Goal: Task Accomplishment & Management: Use online tool/utility

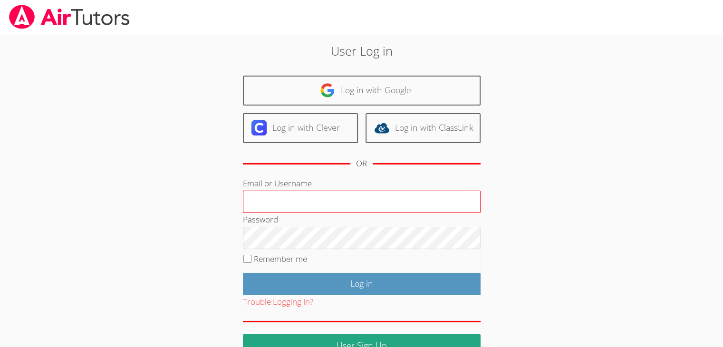
click at [426, 202] on input "Email or Username" at bounding box center [362, 202] width 238 height 23
click at [426, 202] on input "a" at bounding box center [362, 202] width 238 height 23
type input "a"
type input "[EMAIL_ADDRESS][DOMAIN_NAME]"
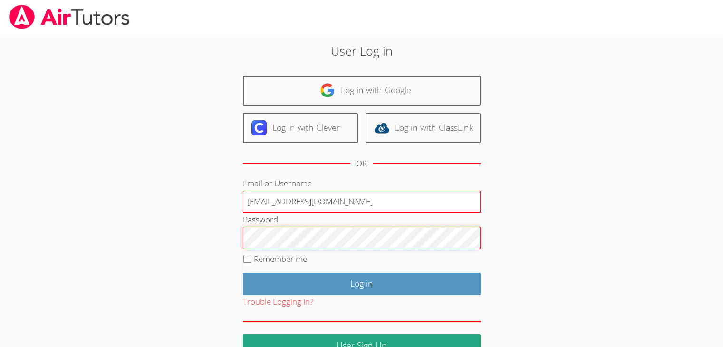
click at [243, 273] on input "Log in" at bounding box center [362, 284] width 238 height 22
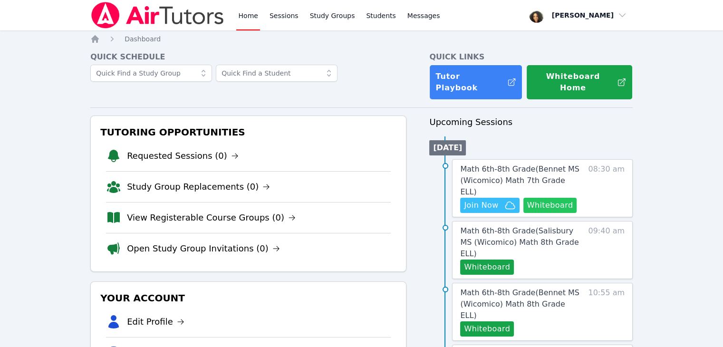
click at [554, 198] on button "Whiteboard" at bounding box center [551, 205] width 54 height 15
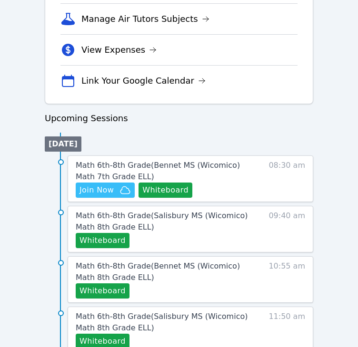
scroll to position [369, 0]
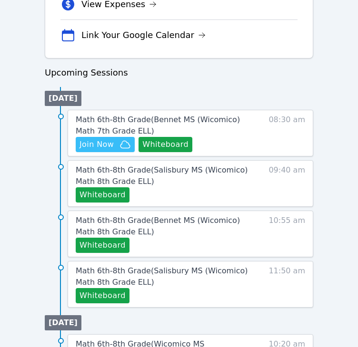
scroll to position [414, 0]
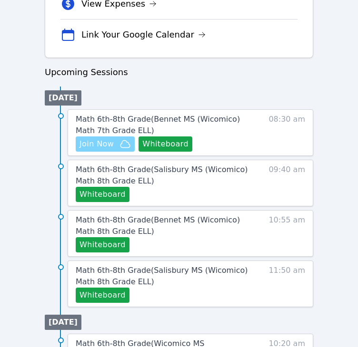
click at [104, 142] on span "Join Now" at bounding box center [96, 143] width 34 height 11
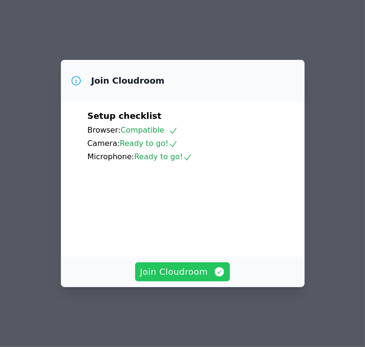
click at [167, 279] on span "Join Cloudroom" at bounding box center [182, 271] width 85 height 13
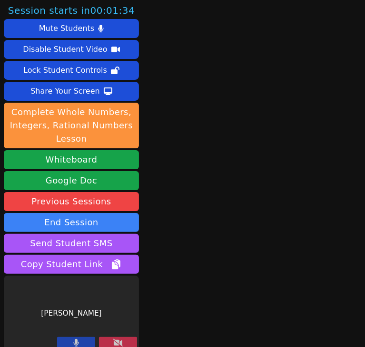
scroll to position [9, 0]
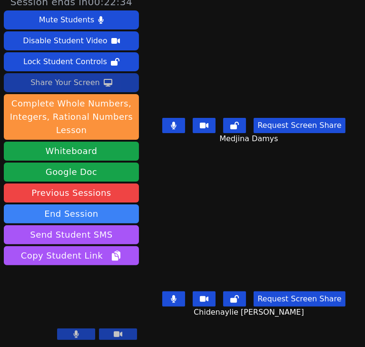
click at [74, 80] on div "Share Your Screen" at bounding box center [64, 82] width 69 height 15
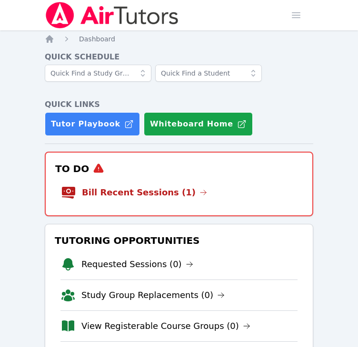
scroll to position [484, 0]
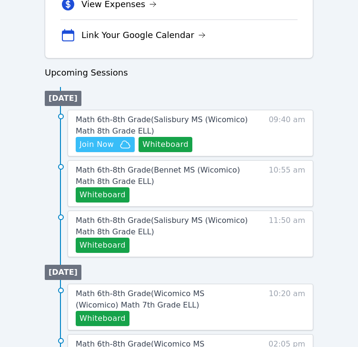
click at [164, 75] on h3 "Upcoming Sessions" at bounding box center [179, 72] width 268 height 13
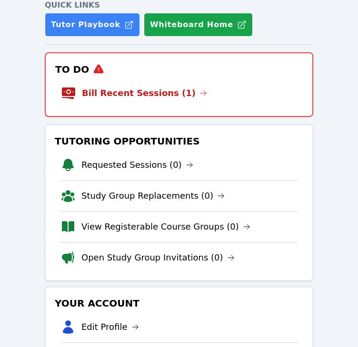
scroll to position [95, 0]
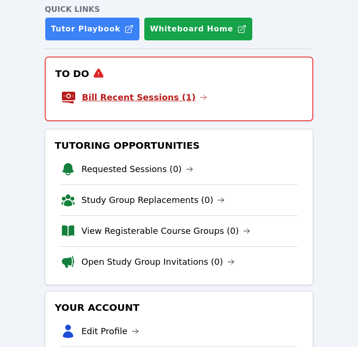
click at [160, 95] on link "Bill Recent Sessions (1)" at bounding box center [144, 97] width 125 height 13
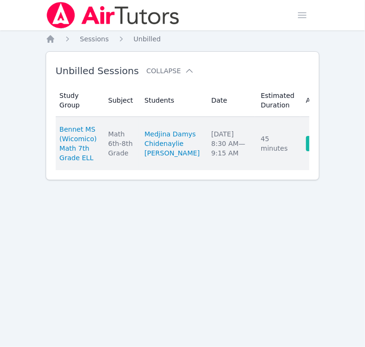
click at [306, 143] on link "Complete" at bounding box center [329, 143] width 46 height 15
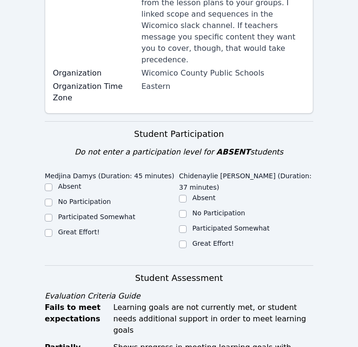
scroll to position [228, 0]
click at [48, 229] on input "Great Effort!" at bounding box center [49, 233] width 8 height 8
checkbox input "true"
click at [183, 241] on input "Great Effort!" at bounding box center [183, 245] width 8 height 8
checkbox input "true"
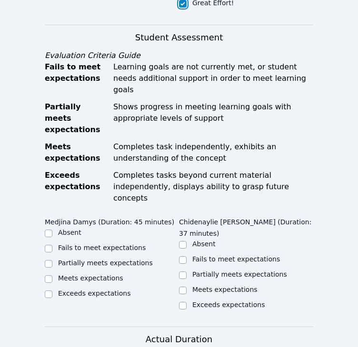
scroll to position [469, 0]
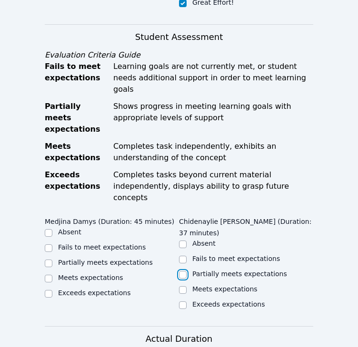
click at [183, 271] on input "Partially meets expectations" at bounding box center [183, 275] width 8 height 8
checkbox input "true"
click at [112, 274] on label "Meets expectations" at bounding box center [90, 278] width 65 height 8
click at [52, 275] on input "Meets expectations" at bounding box center [49, 279] width 8 height 8
checkbox input "true"
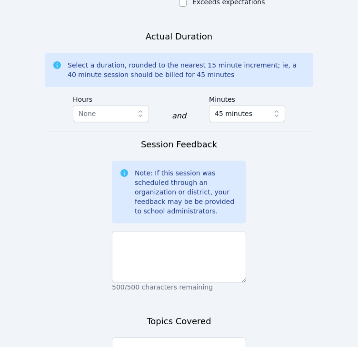
scroll to position [780, 0]
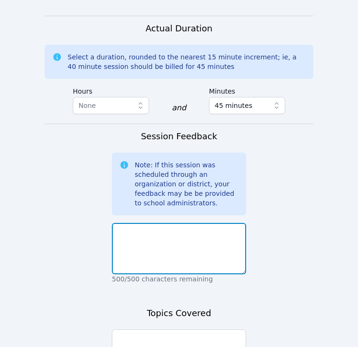
click at [220, 223] on textarea at bounding box center [179, 248] width 134 height 51
type textarea "They participated the most today of any session."
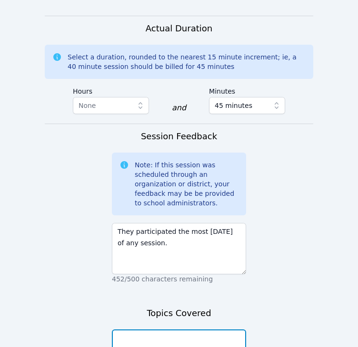
type textarea "The students had to answer a few questions about scale factor. Then, we worked …"
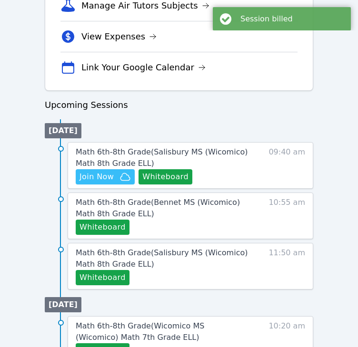
scroll to position [382, 0]
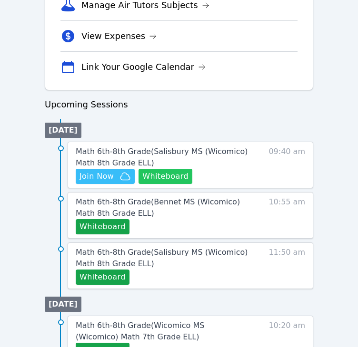
click at [166, 172] on button "Whiteboard" at bounding box center [165, 176] width 54 height 15
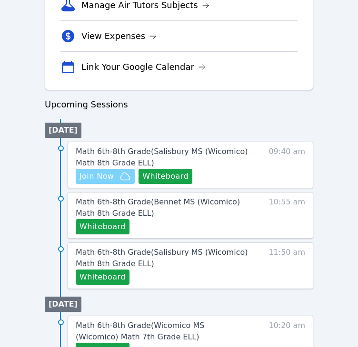
click at [115, 174] on span "Join Now" at bounding box center [104, 176] width 51 height 11
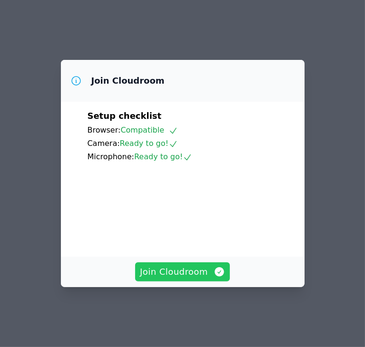
click at [194, 279] on span "Join Cloudroom" at bounding box center [182, 271] width 85 height 13
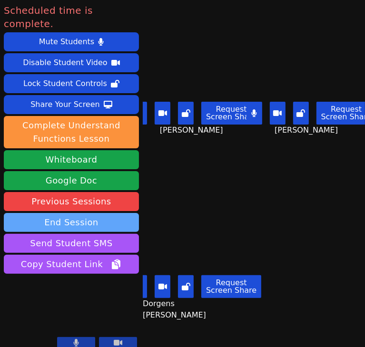
click at [130, 213] on button "End Session" at bounding box center [71, 222] width 135 height 19
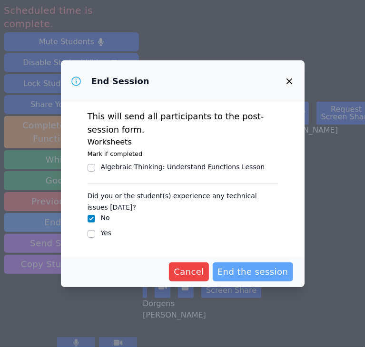
click at [244, 274] on span "End the session" at bounding box center [252, 271] width 71 height 13
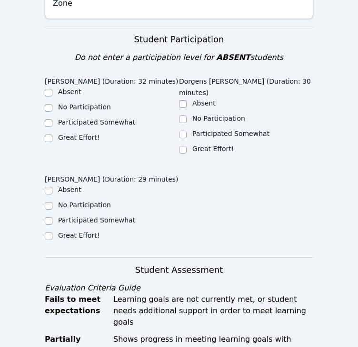
scroll to position [324, 0]
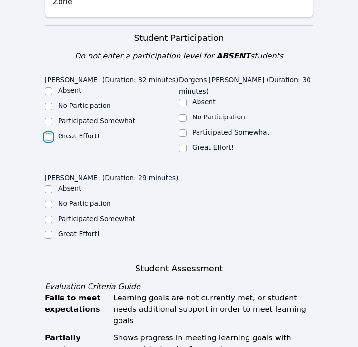
click at [48, 133] on input "Great Effort!" at bounding box center [49, 137] width 8 height 8
checkbox input "true"
click at [51, 231] on input "Great Effort!" at bounding box center [49, 235] width 8 height 8
checkbox input "true"
click at [184, 145] on input "Great Effort!" at bounding box center [183, 149] width 8 height 8
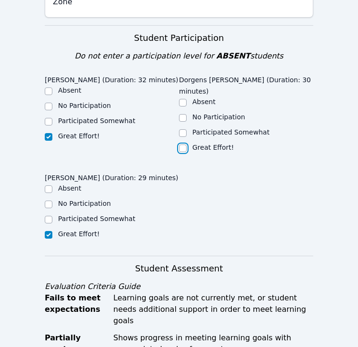
checkbox input "true"
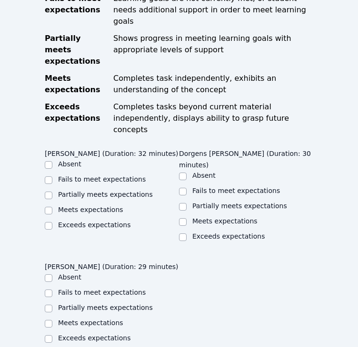
scroll to position [627, 0]
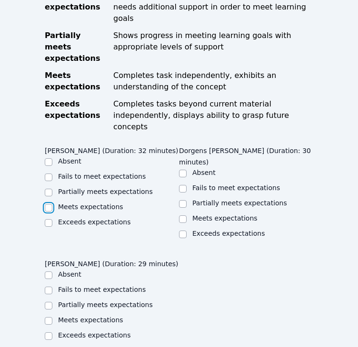
click at [49, 204] on input "Meets expectations" at bounding box center [49, 208] width 8 height 8
checkbox input "true"
click at [183, 215] on input "Meets expectations" at bounding box center [183, 219] width 8 height 8
checkbox input "true"
click at [51, 317] on input "Meets expectations" at bounding box center [49, 321] width 8 height 8
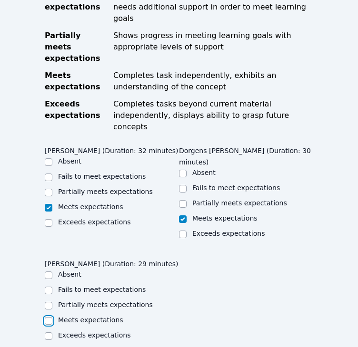
checkbox input "true"
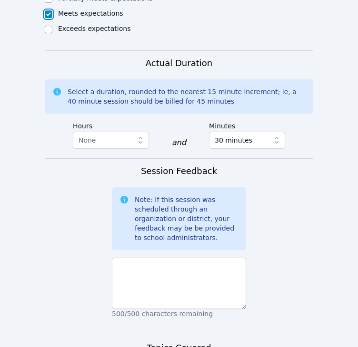
scroll to position [930, 0]
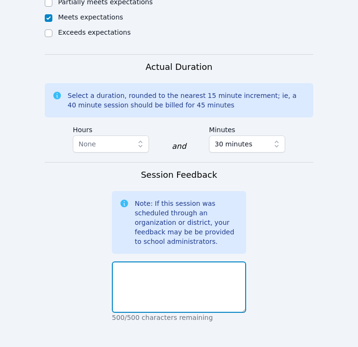
click at [222, 262] on textarea at bounding box center [179, 287] width 134 height 51
type textarea "They did a great job on their assignment."
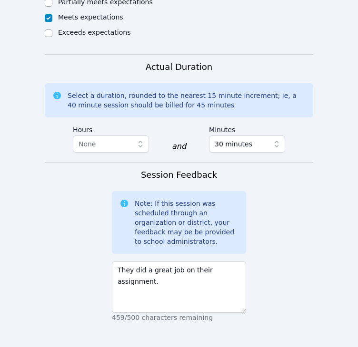
type textarea "We worked on dilated images."
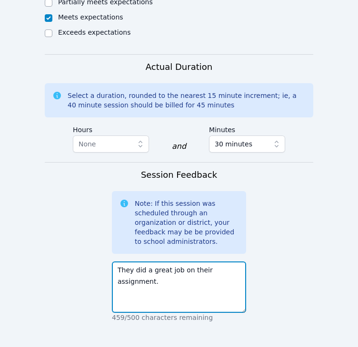
click at [126, 262] on textarea "They did a great job on their assignment." at bounding box center [179, 287] width 134 height 51
type textarea "They did a great job on their assignment."
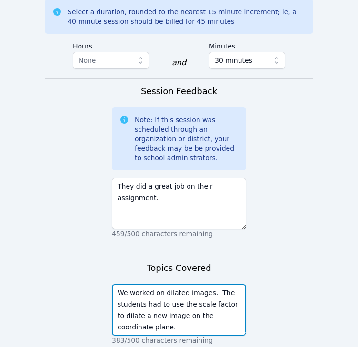
type textarea "We worked on dilated images. The students had to use the scale factor to dilate…"
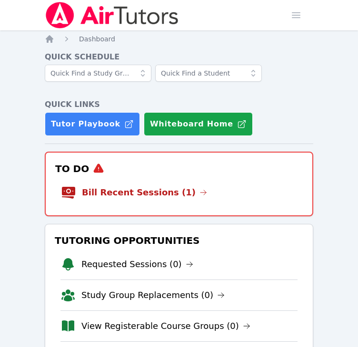
scroll to position [452, 0]
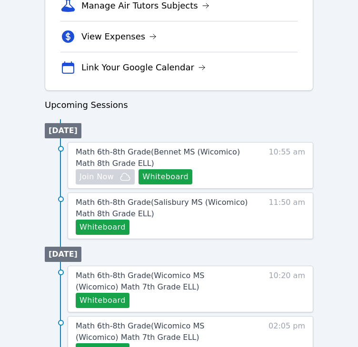
click at [21, 141] on div "Home Sessions Study Groups Students Messages Open user menu Michelle Dupin Open…" at bounding box center [179, 141] width 358 height 1186
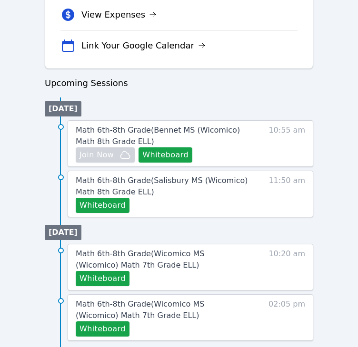
scroll to position [404, 0]
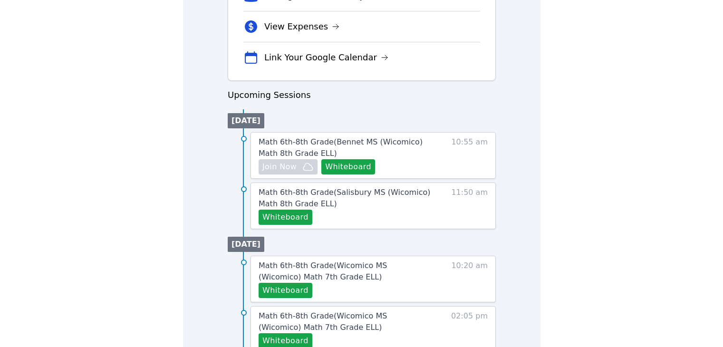
scroll to position [392, 0]
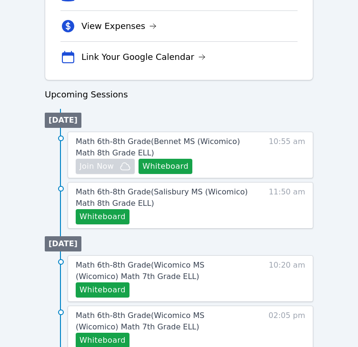
click at [34, 133] on div "Home Sessions Study Groups Students Messages Open user menu [PERSON_NAME] Open …" at bounding box center [179, 165] width 358 height 1115
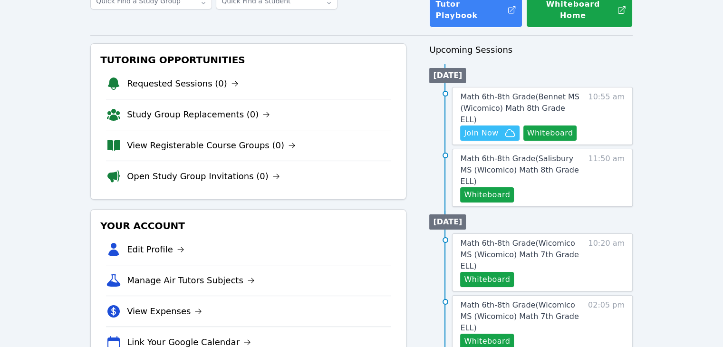
scroll to position [72, 0]
click at [364, 126] on button "Whiteboard" at bounding box center [551, 133] width 54 height 15
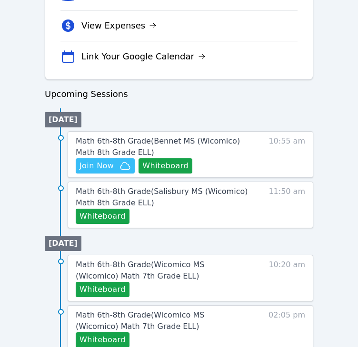
scroll to position [394, 0]
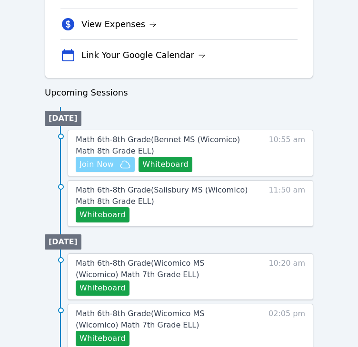
click at [102, 163] on span "Join Now" at bounding box center [96, 164] width 34 height 11
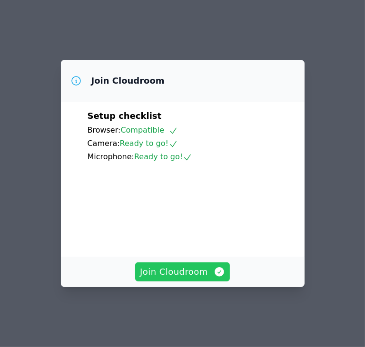
click at [172, 275] on span "Join Cloudroom" at bounding box center [182, 271] width 85 height 13
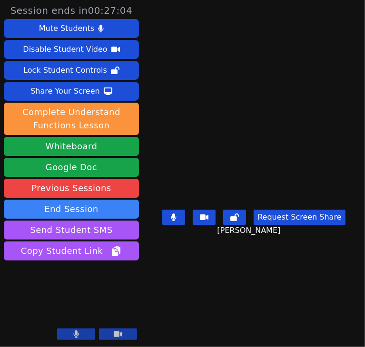
click at [188, 250] on main "[PERSON_NAME] Request Screen Share [PERSON_NAME]" at bounding box center [254, 173] width 196 height 347
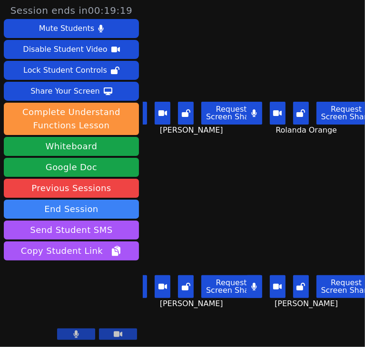
scroll to position [0, 11]
